Goal: Check status: Check status

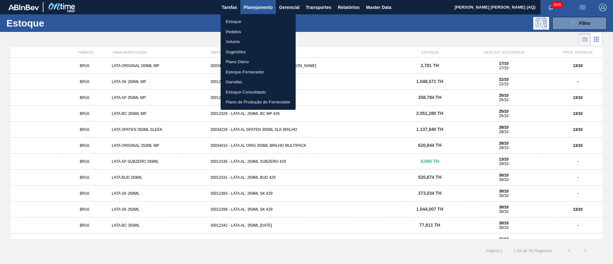
click at [523, 41] on div at bounding box center [306, 132] width 613 height 264
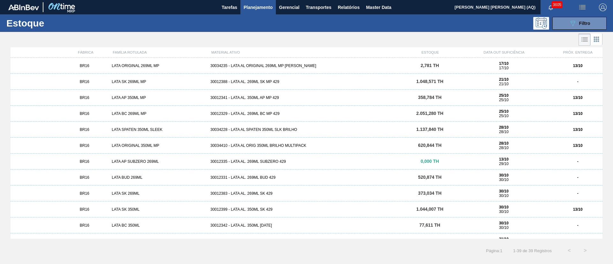
drag, startPoint x: 596, startPoint y: 20, endPoint x: 588, endPoint y: 37, distance: 18.3
click at [595, 21] on button "089F7B8B-B2A5-4AFE-B5C0-19BA573D28AC Filtro" at bounding box center [579, 23] width 54 height 13
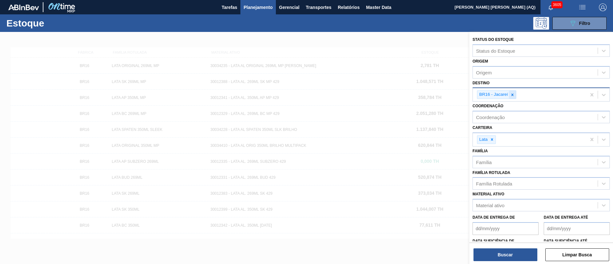
click at [513, 97] on icon at bounding box center [512, 95] width 4 height 4
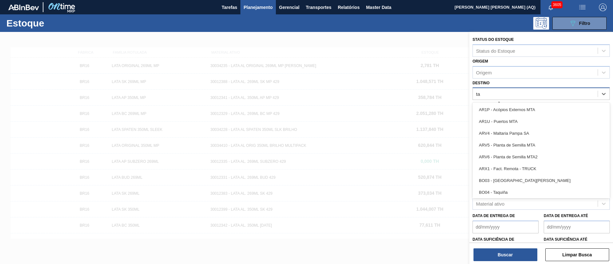
type input "t"
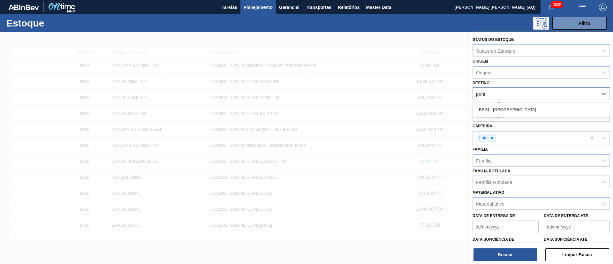
type input "ponta"
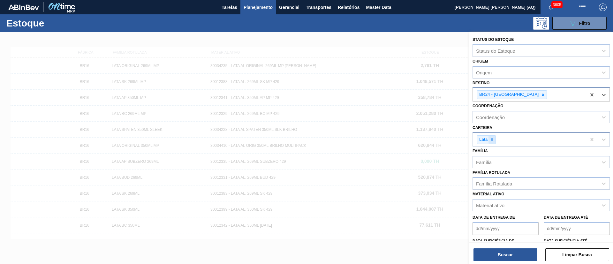
click at [489, 141] on div at bounding box center [491, 140] width 7 height 8
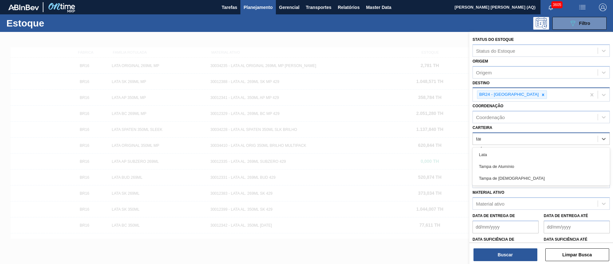
type input "[GEOGRAPHIC_DATA]"
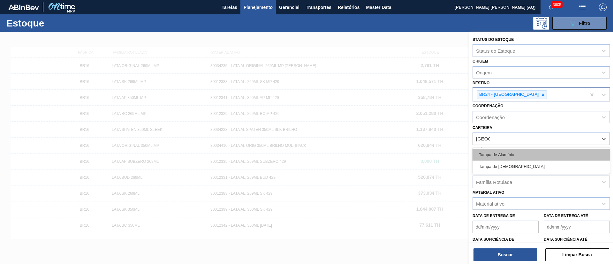
click at [504, 151] on div "Tampa de Alumínio" at bounding box center [540, 155] width 137 height 12
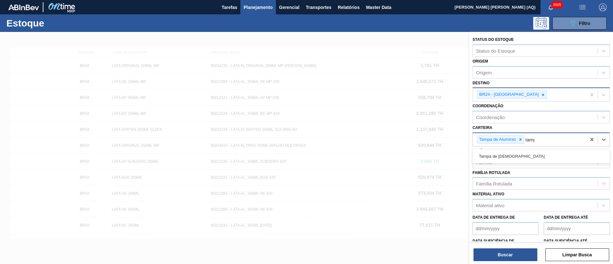
type input "[GEOGRAPHIC_DATA]"
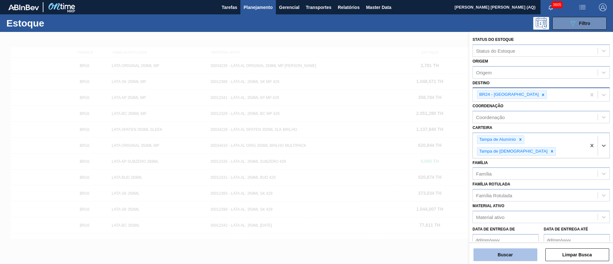
click at [518, 254] on button "Buscar" at bounding box center [505, 254] width 64 height 13
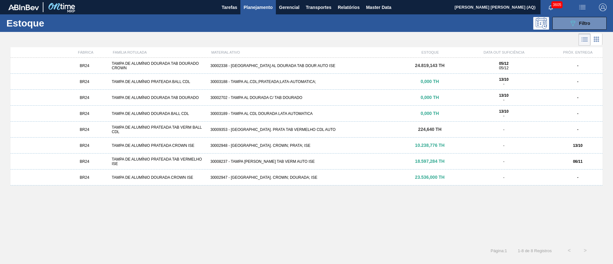
click at [368, 145] on div "30002948 - [GEOGRAPHIC_DATA]. CROWN; PRATA; ISE" at bounding box center [306, 145] width 197 height 4
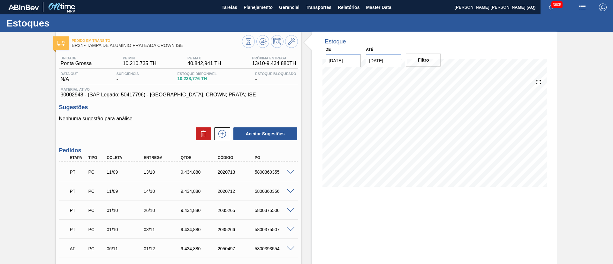
click at [381, 67] on input "[DATE]" at bounding box center [383, 60] width 35 height 13
click at [437, 76] on button "Next Month" at bounding box center [437, 76] width 4 height 4
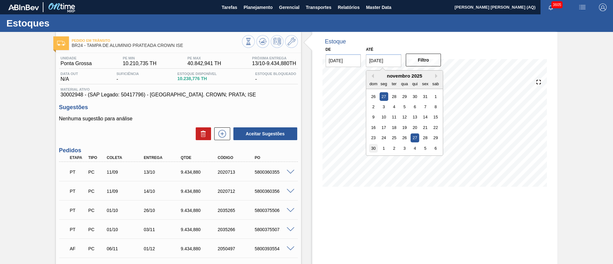
click at [375, 147] on div "30" at bounding box center [373, 148] width 9 height 9
type input "[DATE]"
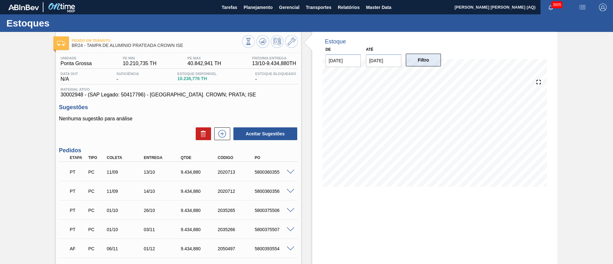
click at [426, 65] on button "Filtro" at bounding box center [423, 60] width 35 height 13
click at [292, 173] on span at bounding box center [291, 172] width 8 height 5
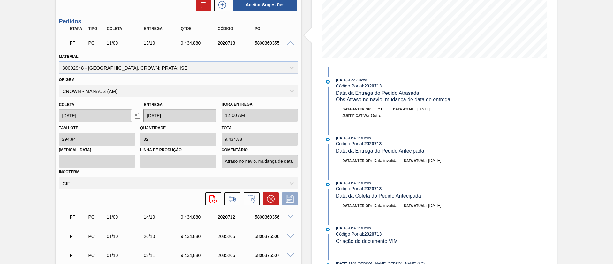
scroll to position [144, 0]
